Goal: Use online tool/utility: Utilize a website feature to perform a specific function

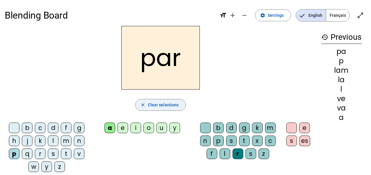
click at [149, 101] on span "button" at bounding box center [160, 105] width 50 height 14
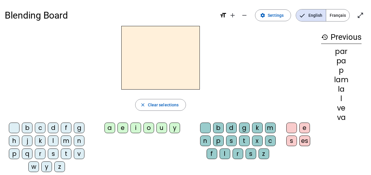
click at [343, 119] on div "va" at bounding box center [341, 117] width 40 height 7
click at [339, 117] on div "va" at bounding box center [341, 117] width 40 height 7
click at [132, 68] on h2 at bounding box center [160, 58] width 79 height 64
click at [78, 155] on div "v" at bounding box center [79, 154] width 11 height 11
click at [107, 128] on div "a" at bounding box center [109, 128] width 11 height 11
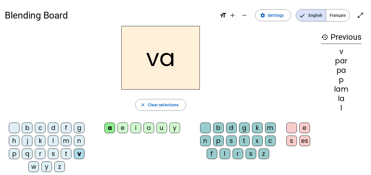
click at [182, 65] on h2 "va" at bounding box center [160, 58] width 79 height 64
drag, startPoint x: 159, startPoint y: 58, endPoint x: 153, endPoint y: 74, distance: 16.9
click at [159, 58] on h2 "va" at bounding box center [160, 58] width 79 height 64
click at [52, 138] on div "l" at bounding box center [53, 141] width 11 height 11
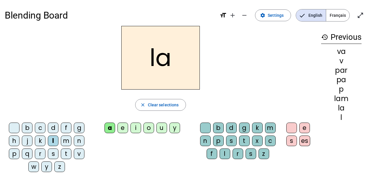
click at [80, 149] on div "v" at bounding box center [79, 154] width 11 height 11
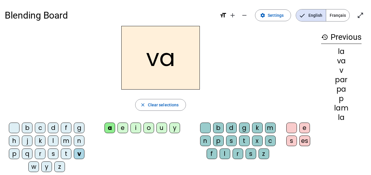
click at [220, 155] on div "l" at bounding box center [225, 154] width 11 height 11
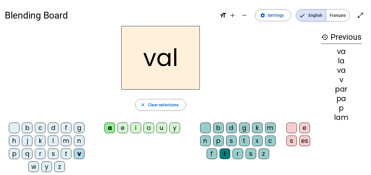
click at [24, 128] on div "b" at bounding box center [27, 128] width 11 height 11
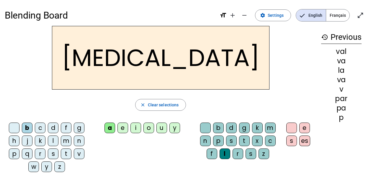
click at [165, 56] on h2 "[MEDICAL_DATA]" at bounding box center [161, 58] width 218 height 64
click at [155, 55] on h2 "[MEDICAL_DATA]" at bounding box center [161, 58] width 218 height 64
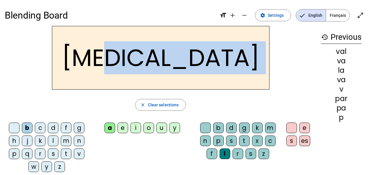
drag, startPoint x: 32, startPoint y: 116, endPoint x: 178, endPoint y: 36, distance: 166.6
click at [178, 36] on div "[MEDICAL_DATA] close Clear selections b c d f g h j k l m n p q r s t v w y z a…" at bounding box center [161, 101] width 312 height 151
click at [276, 89] on div "[MEDICAL_DATA]" at bounding box center [161, 58] width 312 height 64
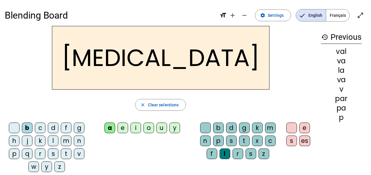
click at [269, 137] on div "c" at bounding box center [270, 141] width 11 height 11
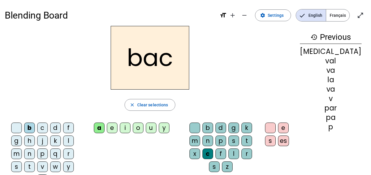
click at [22, 162] on div "s" at bounding box center [16, 167] width 11 height 11
